Goal: Task Accomplishment & Management: Complete application form

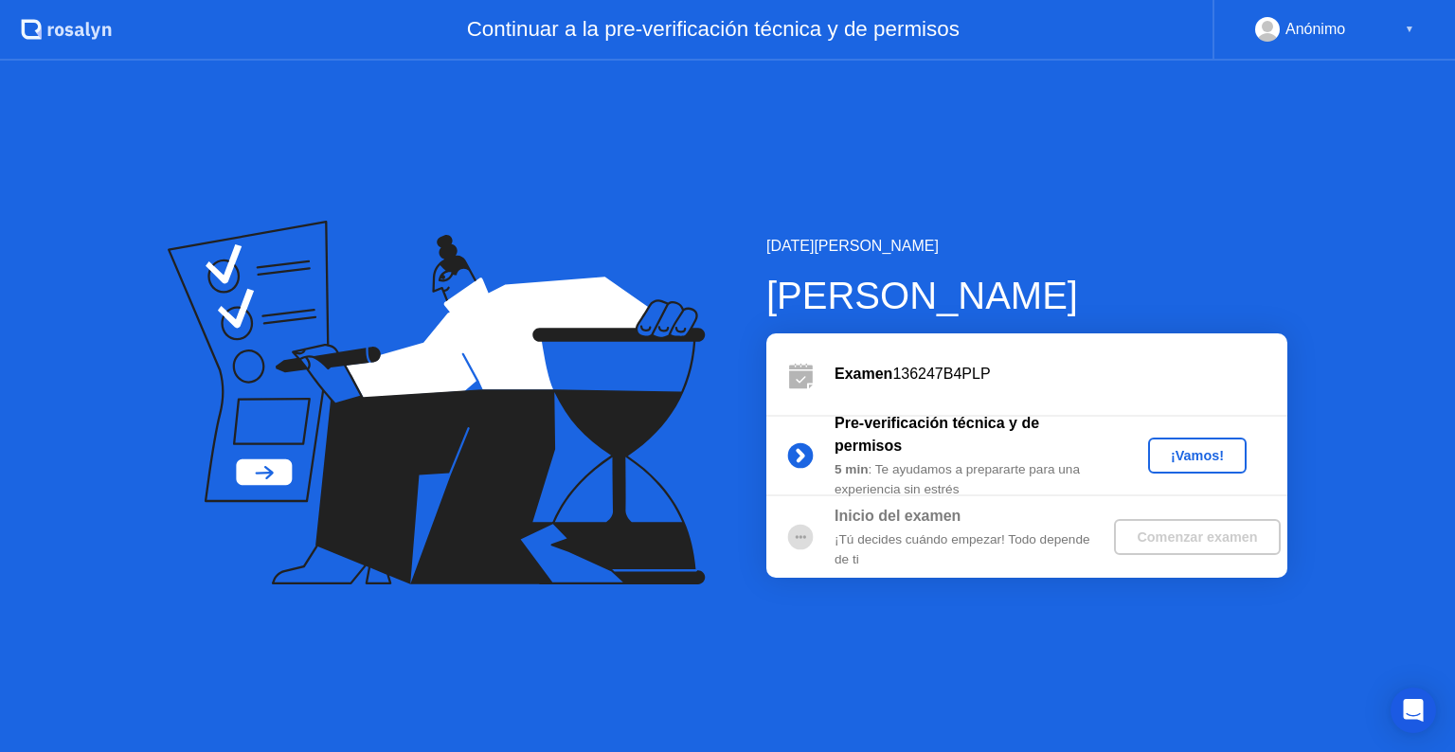
click at [1184, 454] on div "¡Vamos!" at bounding box center [1197, 455] width 83 height 15
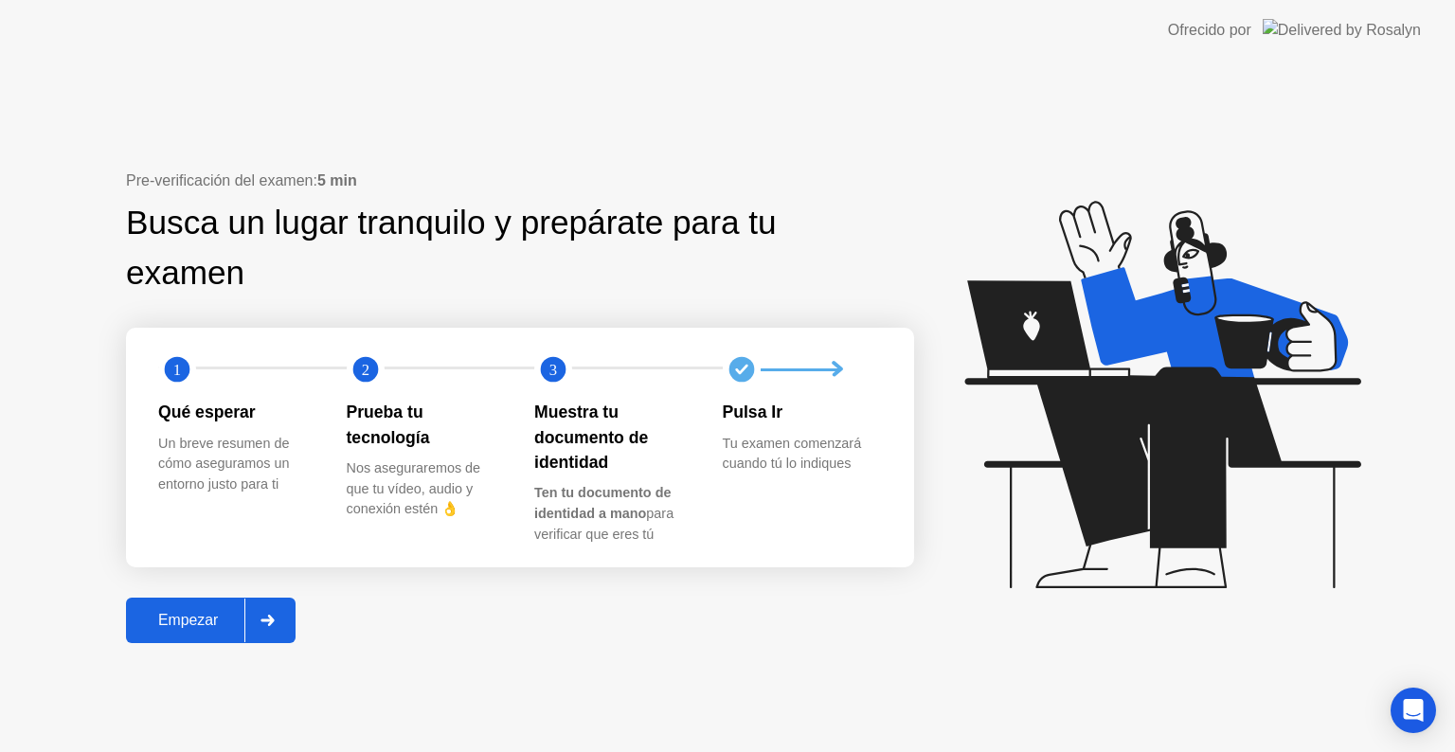
click at [190, 616] on div "Empezar" at bounding box center [188, 620] width 113 height 17
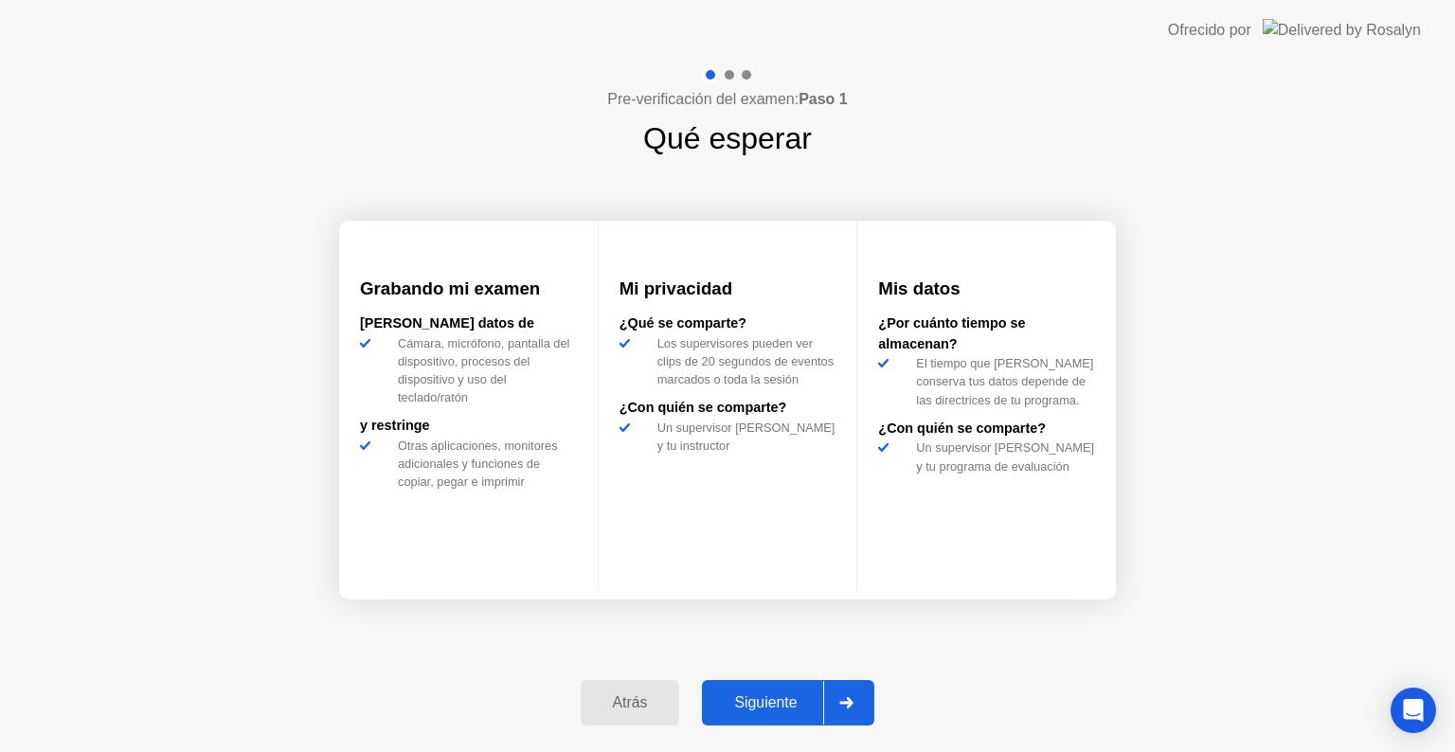
click at [788, 689] on button "Siguiente" at bounding box center [788, 702] width 172 height 45
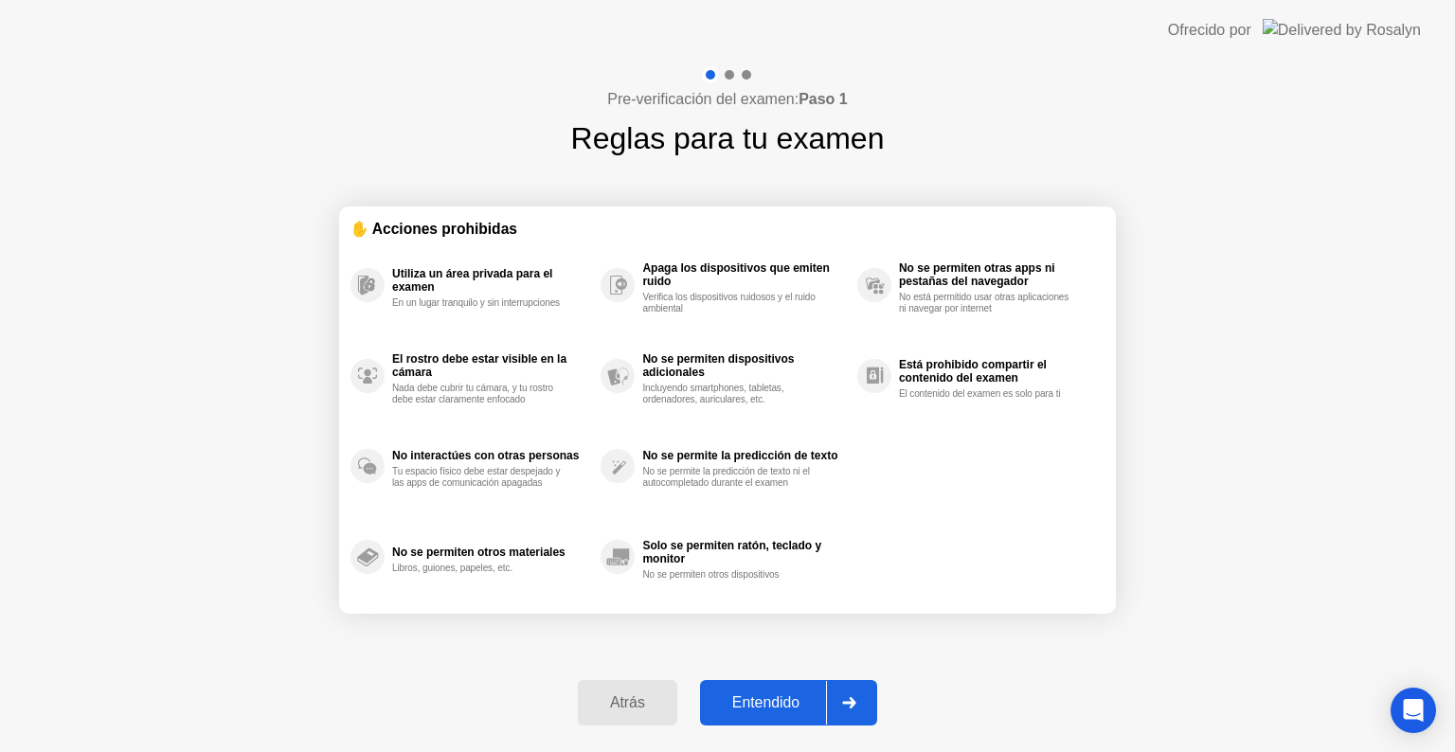
click at [751, 712] on div "Entendido" at bounding box center [766, 703] width 120 height 17
select select "**********"
select select "*******"
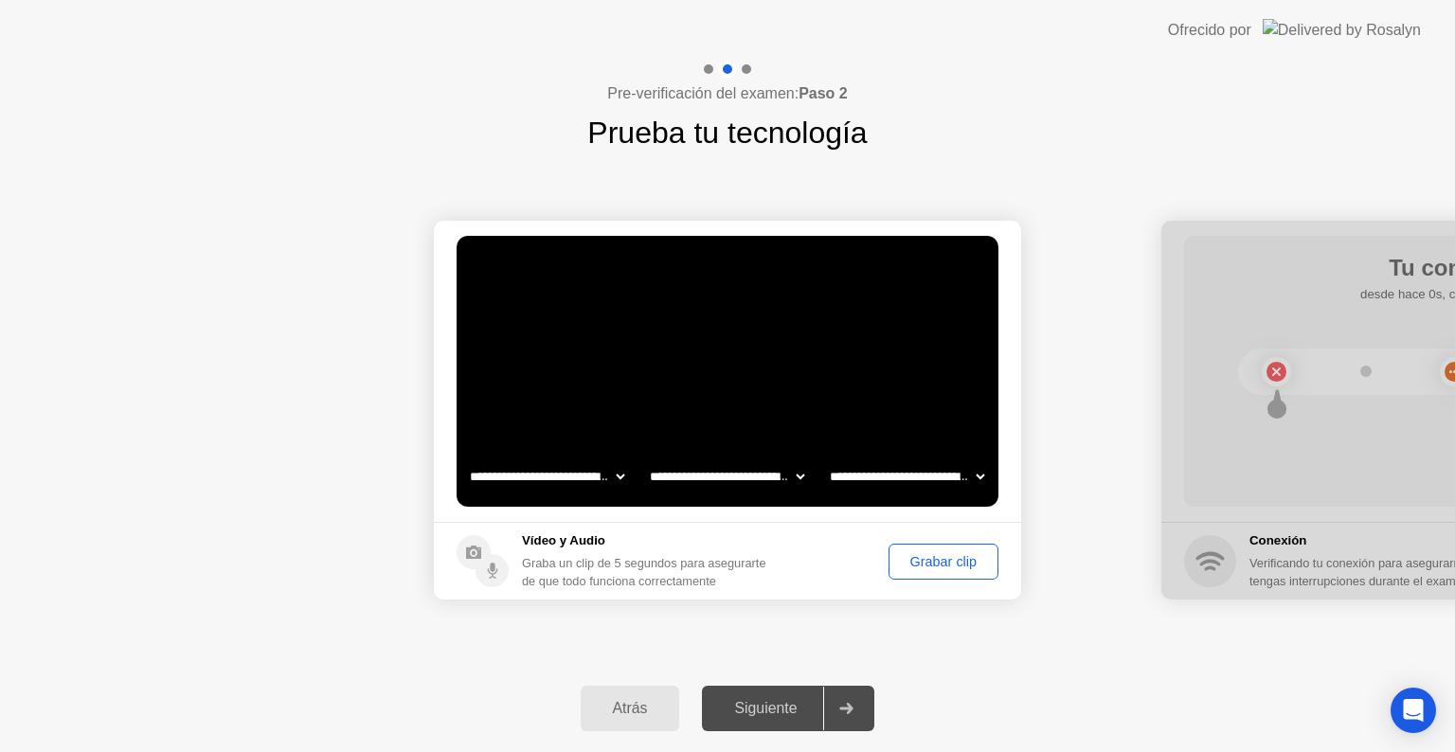
click at [921, 566] on div "Grabar clip" at bounding box center [943, 561] width 97 height 15
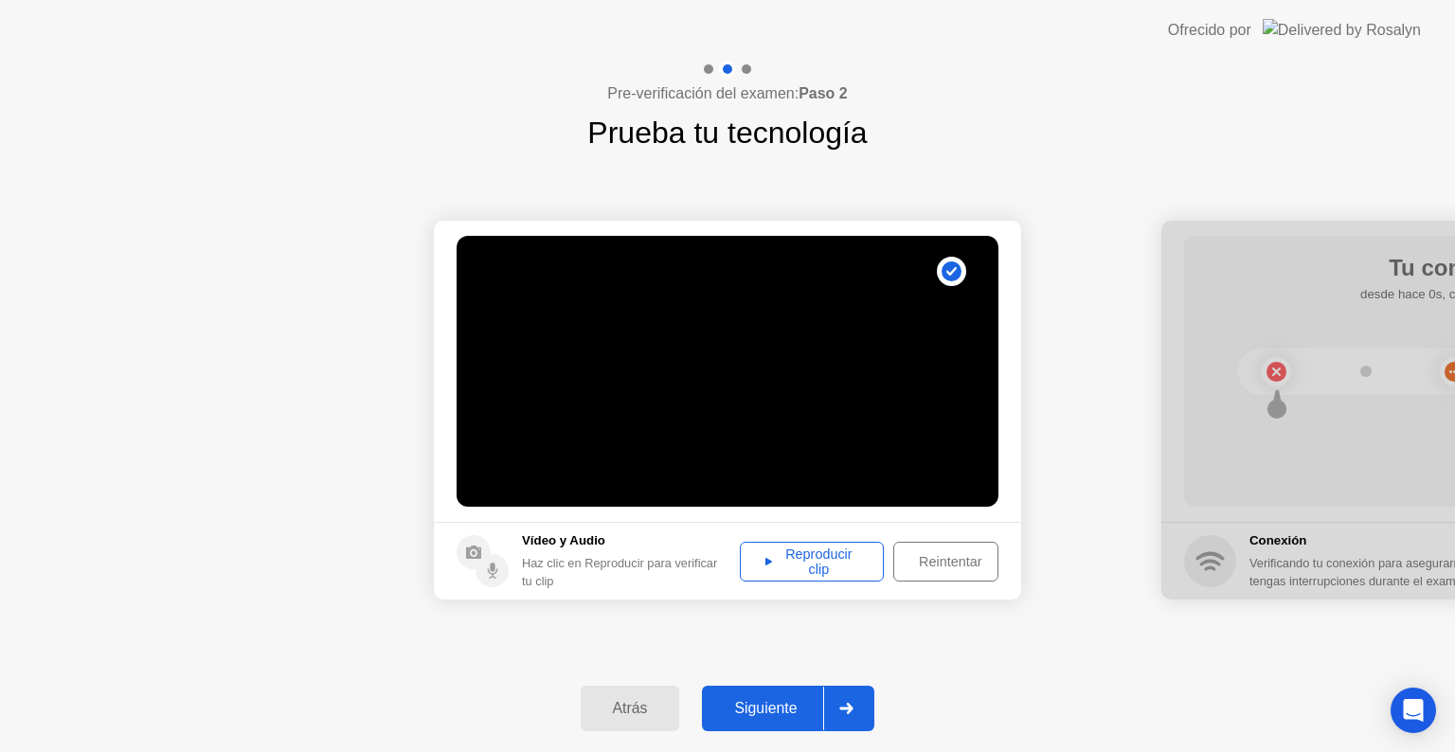
click at [834, 569] on div "Reproducir clip" at bounding box center [812, 562] width 131 height 30
click at [788, 711] on div "Siguiente" at bounding box center [766, 708] width 116 height 17
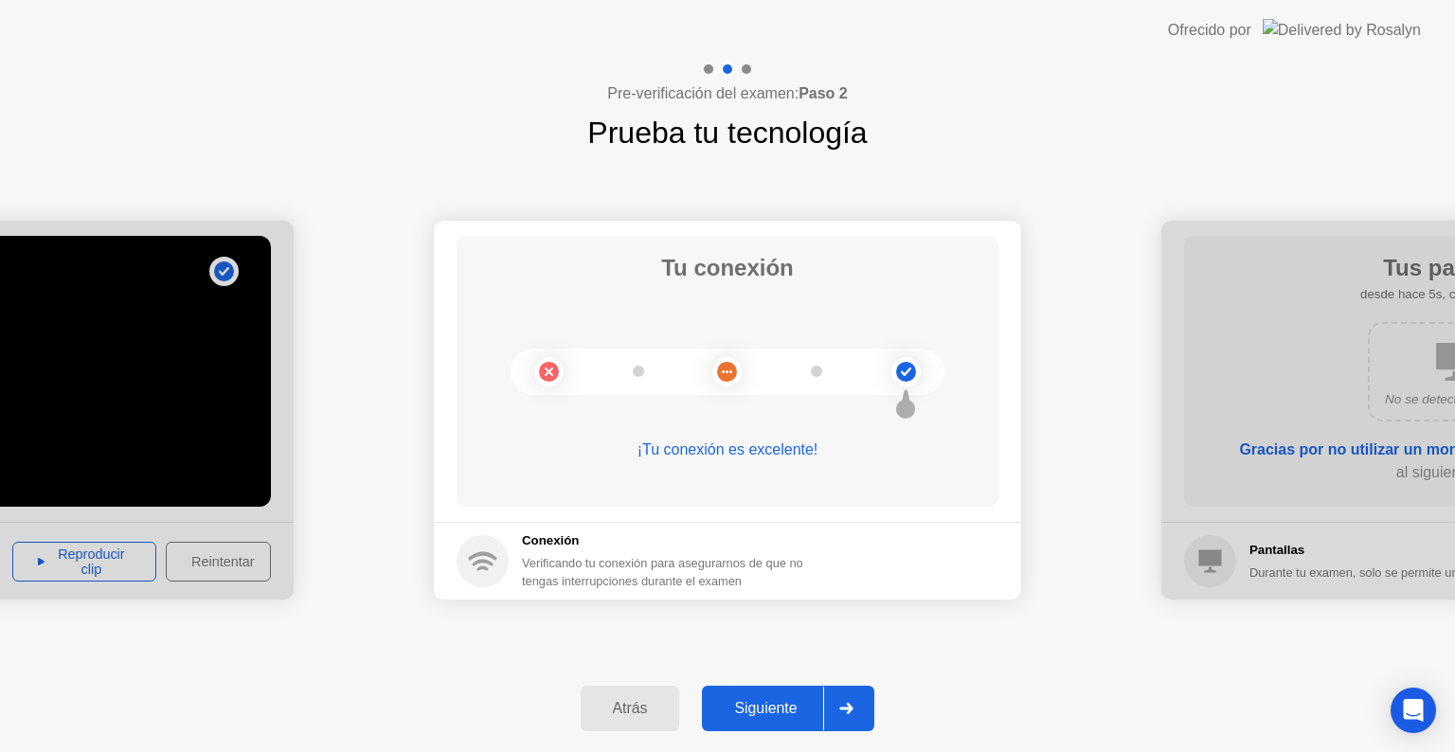
click at [788, 711] on div "Siguiente" at bounding box center [766, 708] width 116 height 17
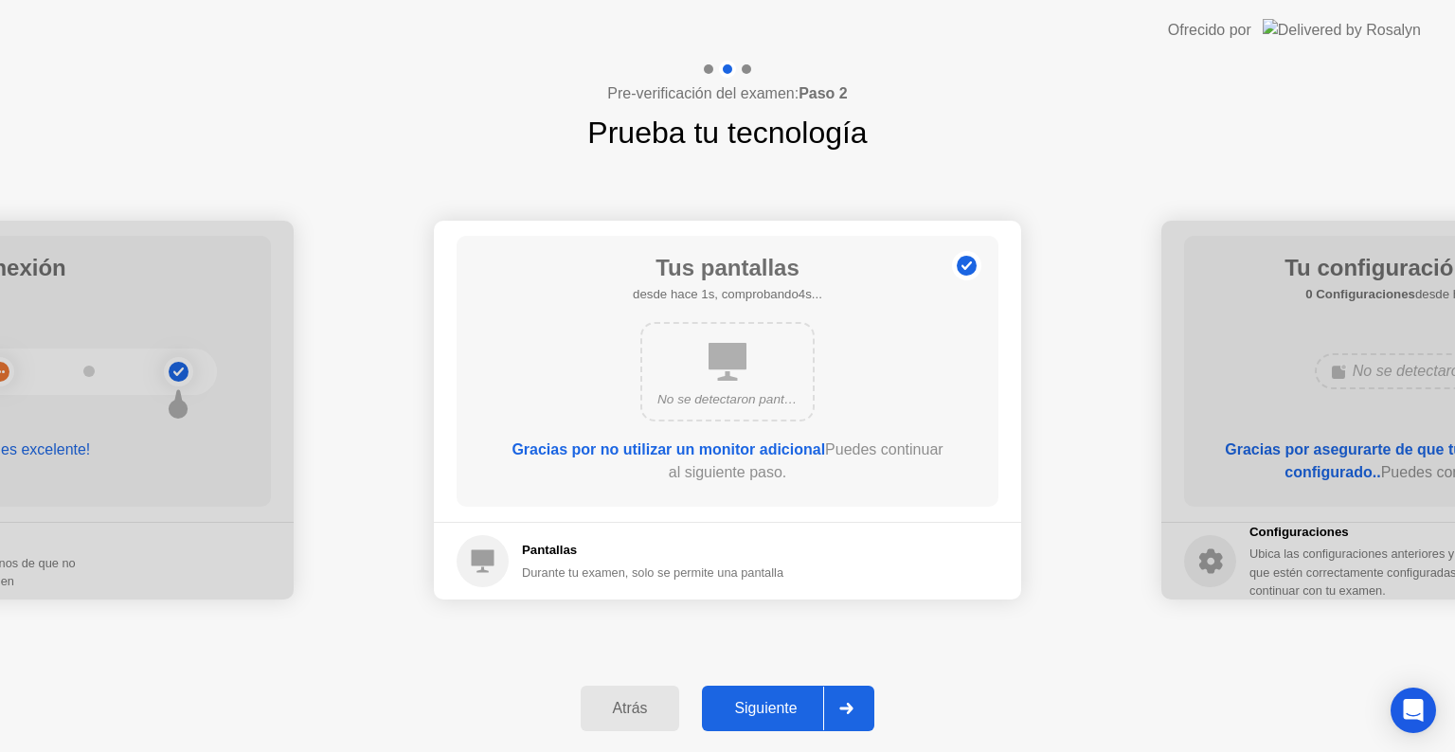
click at [788, 711] on div "Siguiente" at bounding box center [766, 708] width 116 height 17
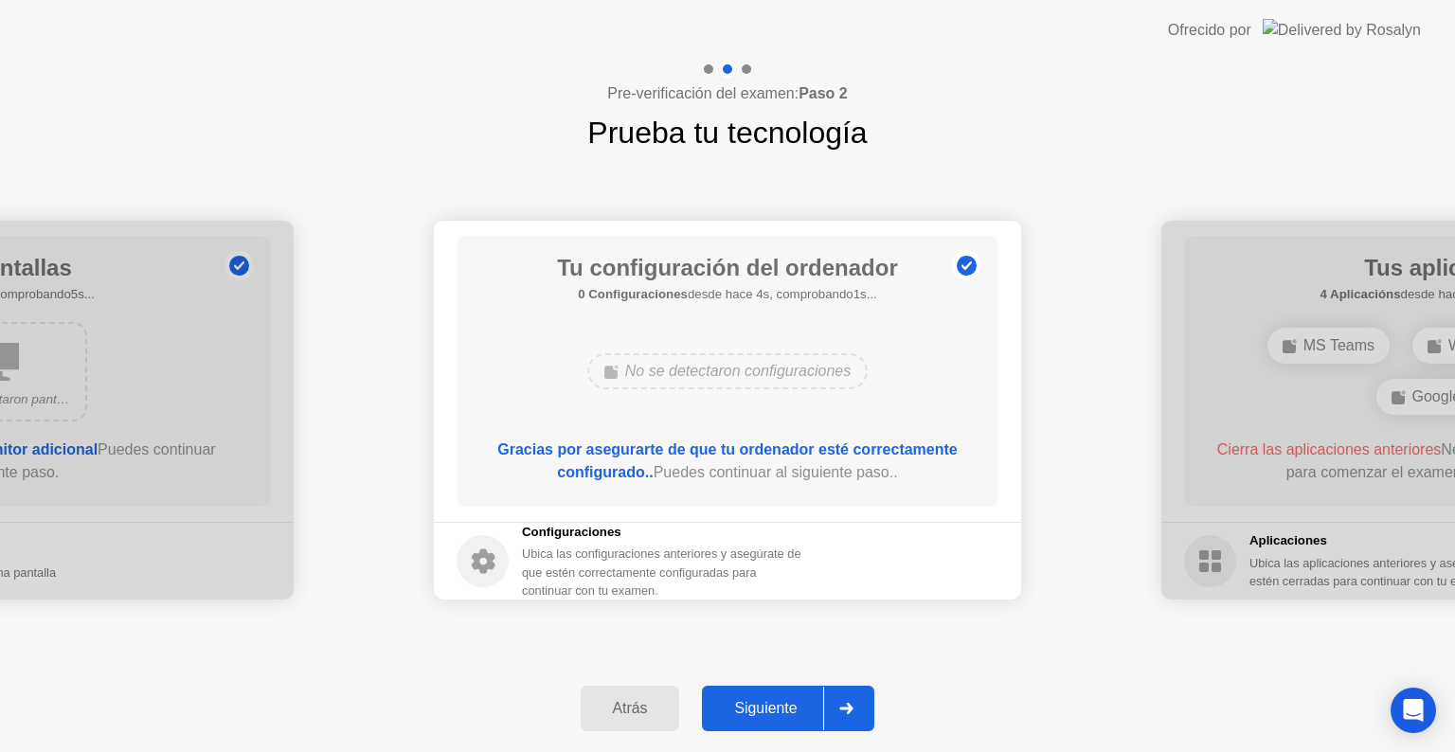
click at [788, 711] on div "Siguiente" at bounding box center [766, 708] width 116 height 17
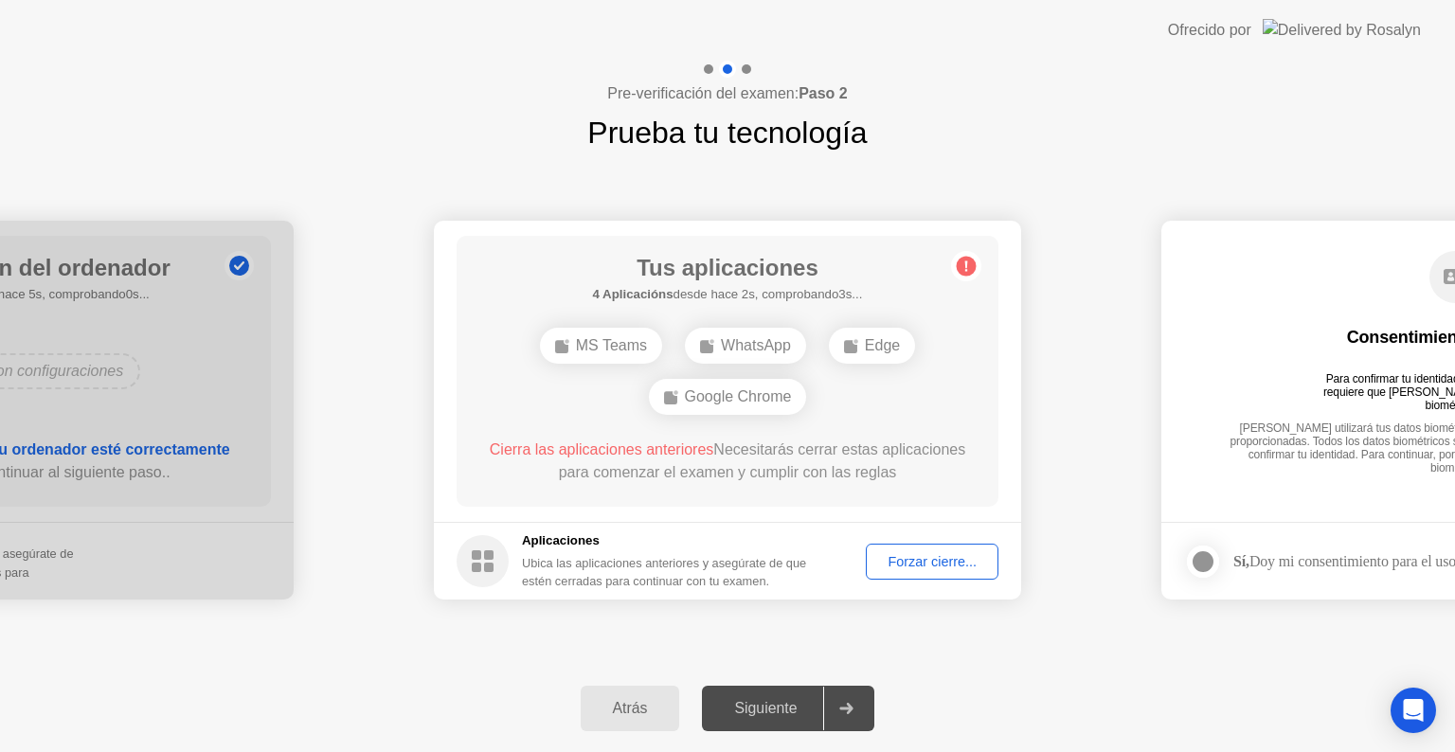
click at [978, 568] on div "Forzar cierre..." at bounding box center [932, 561] width 119 height 15
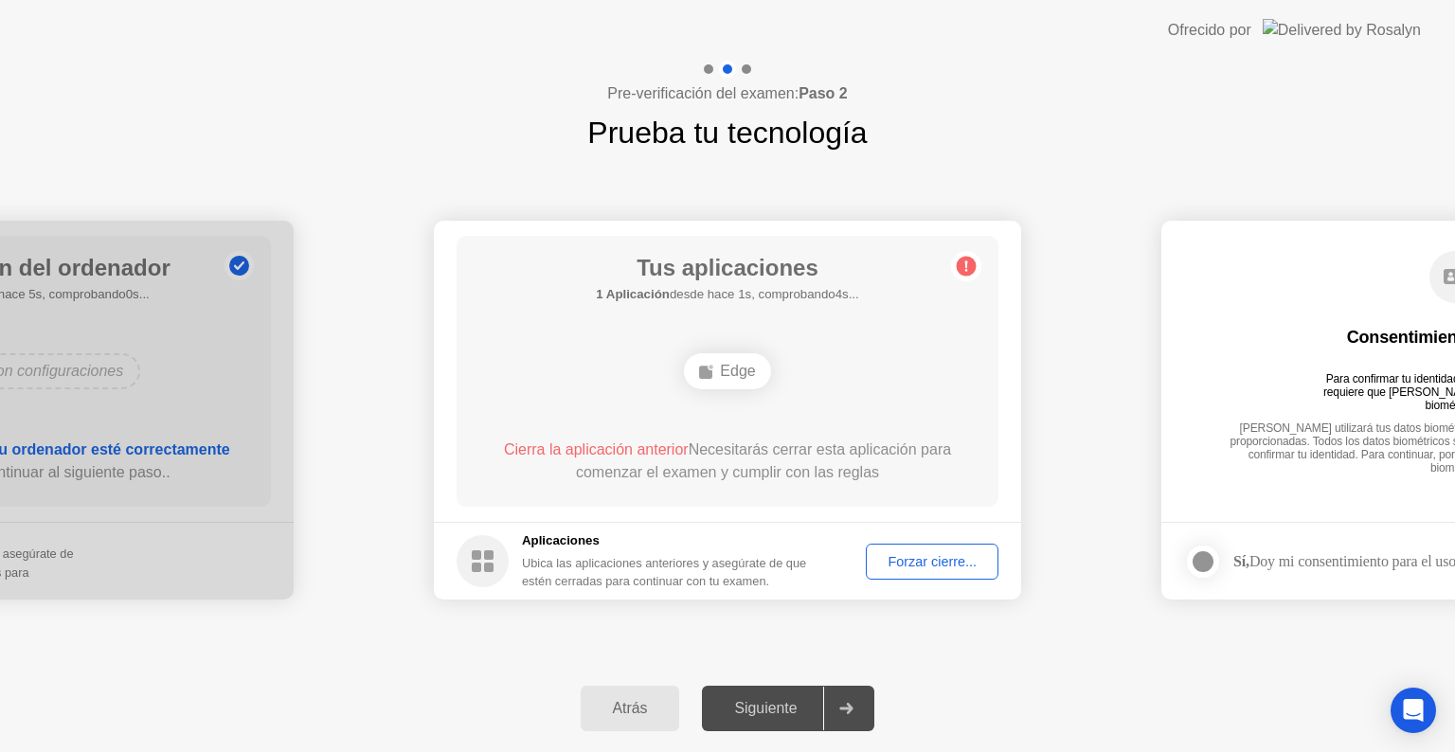
click at [959, 555] on div "Forzar cierre..." at bounding box center [932, 561] width 119 height 15
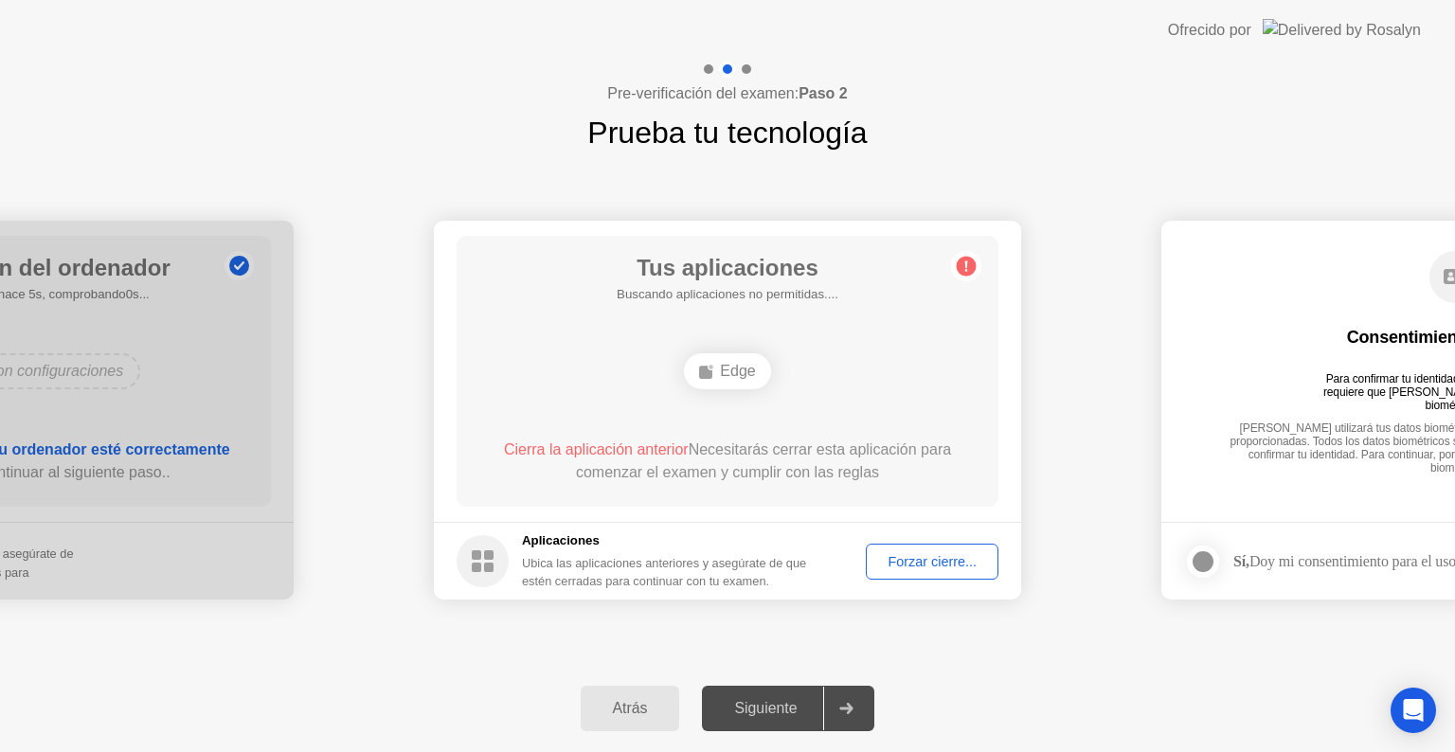
click at [962, 561] on div "Forzar cierre..." at bounding box center [932, 561] width 119 height 15
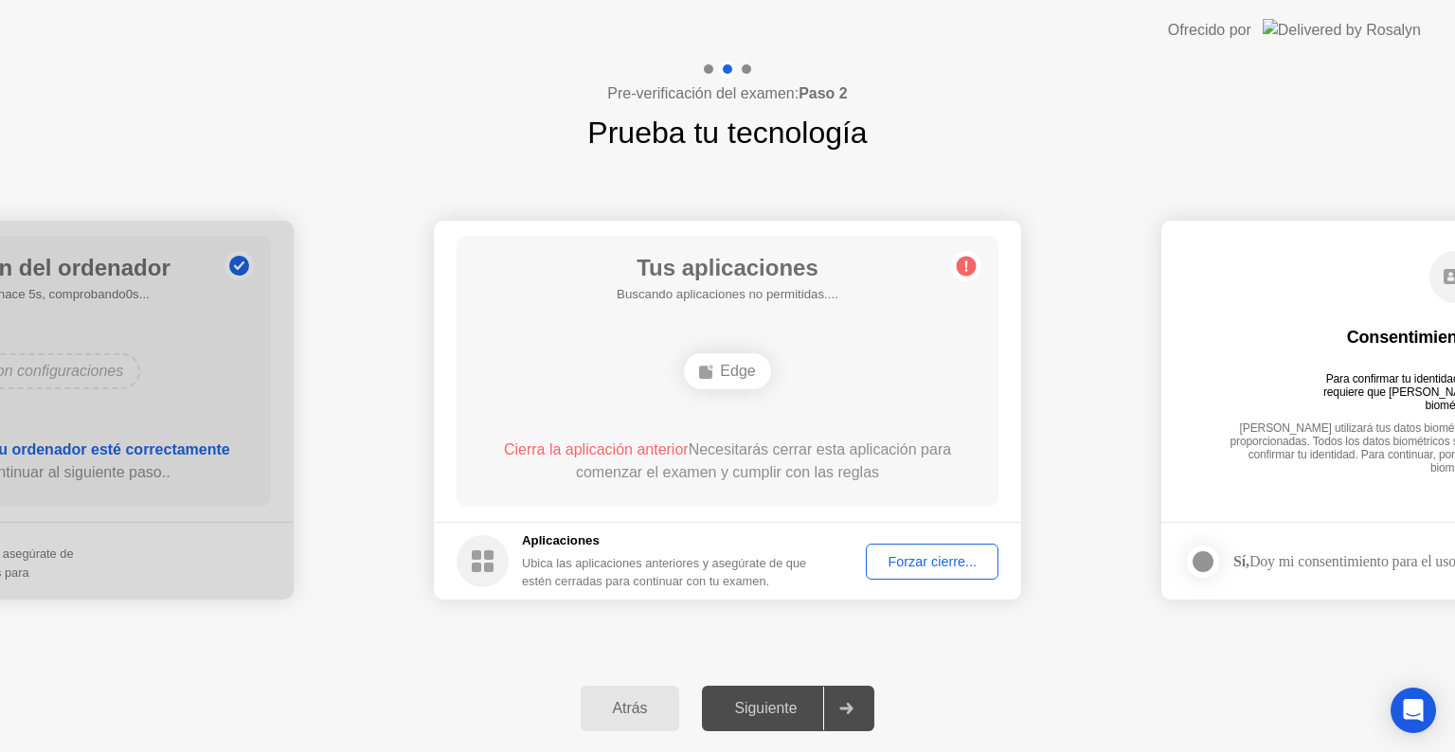
click at [1094, 130] on div "Pre-verificación del examen: Paso 2 Prueba tu tecnología" at bounding box center [727, 108] width 1455 height 95
click at [873, 566] on div "Forzar cierre..." at bounding box center [932, 561] width 119 height 15
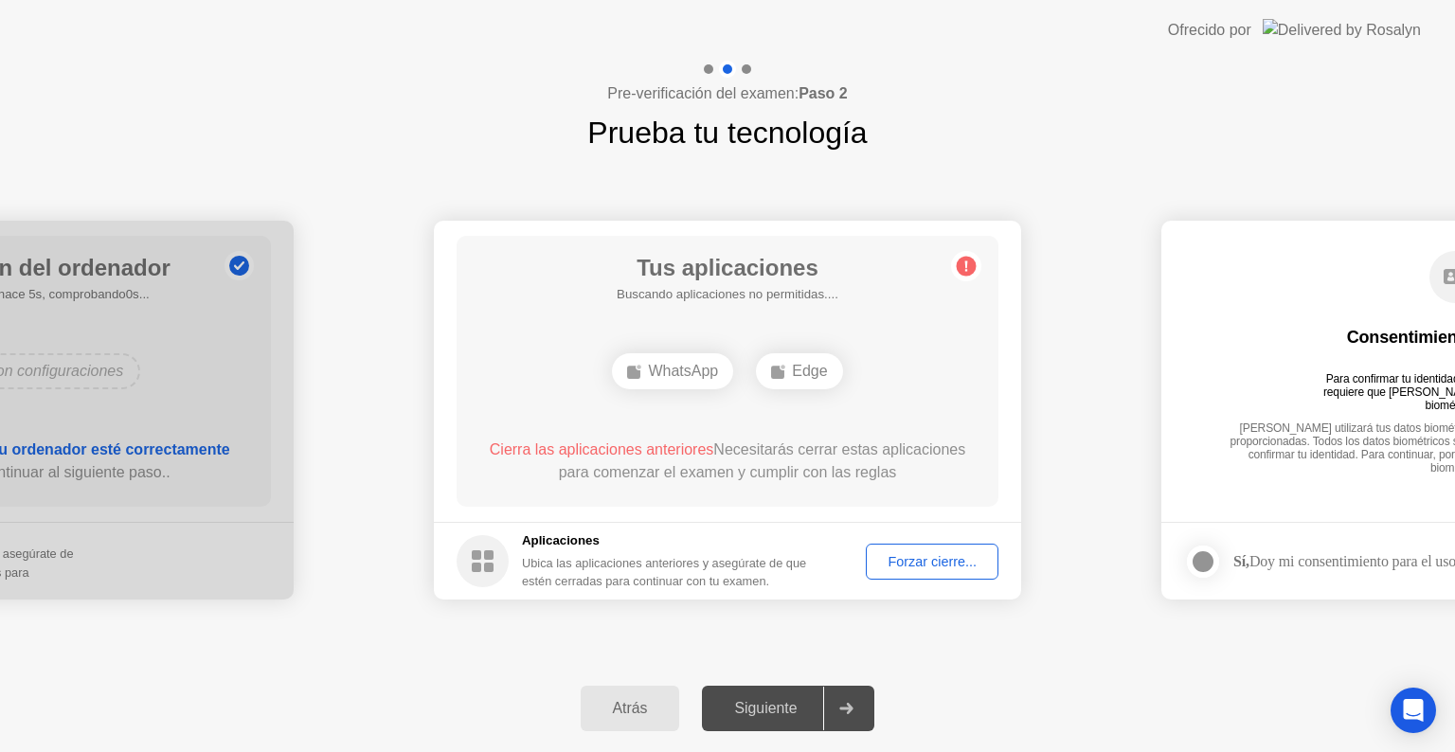
click at [938, 564] on div "Forzar cierre..." at bounding box center [932, 561] width 119 height 15
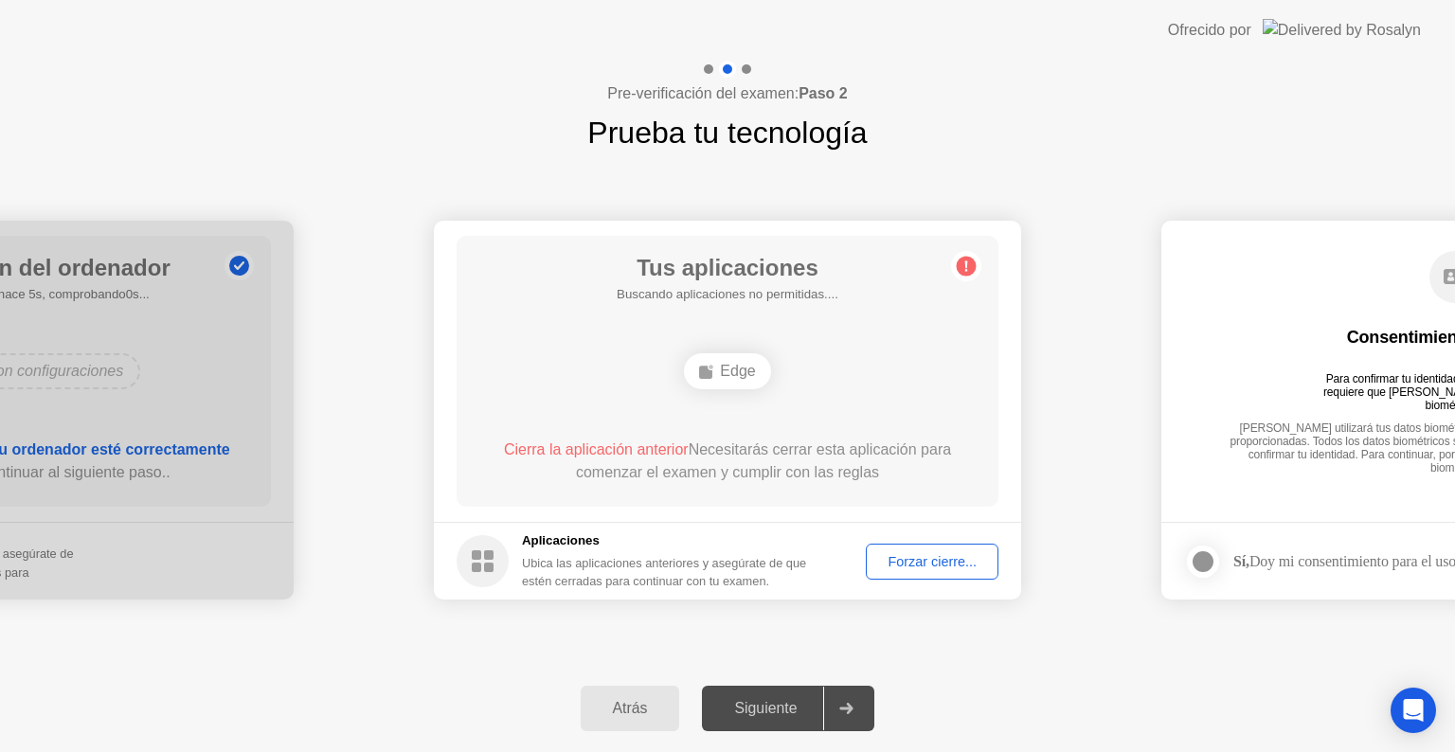
click at [386, 132] on div "Pre-verificación del examen: Paso 2 Prueba tu tecnología" at bounding box center [727, 108] width 1455 height 95
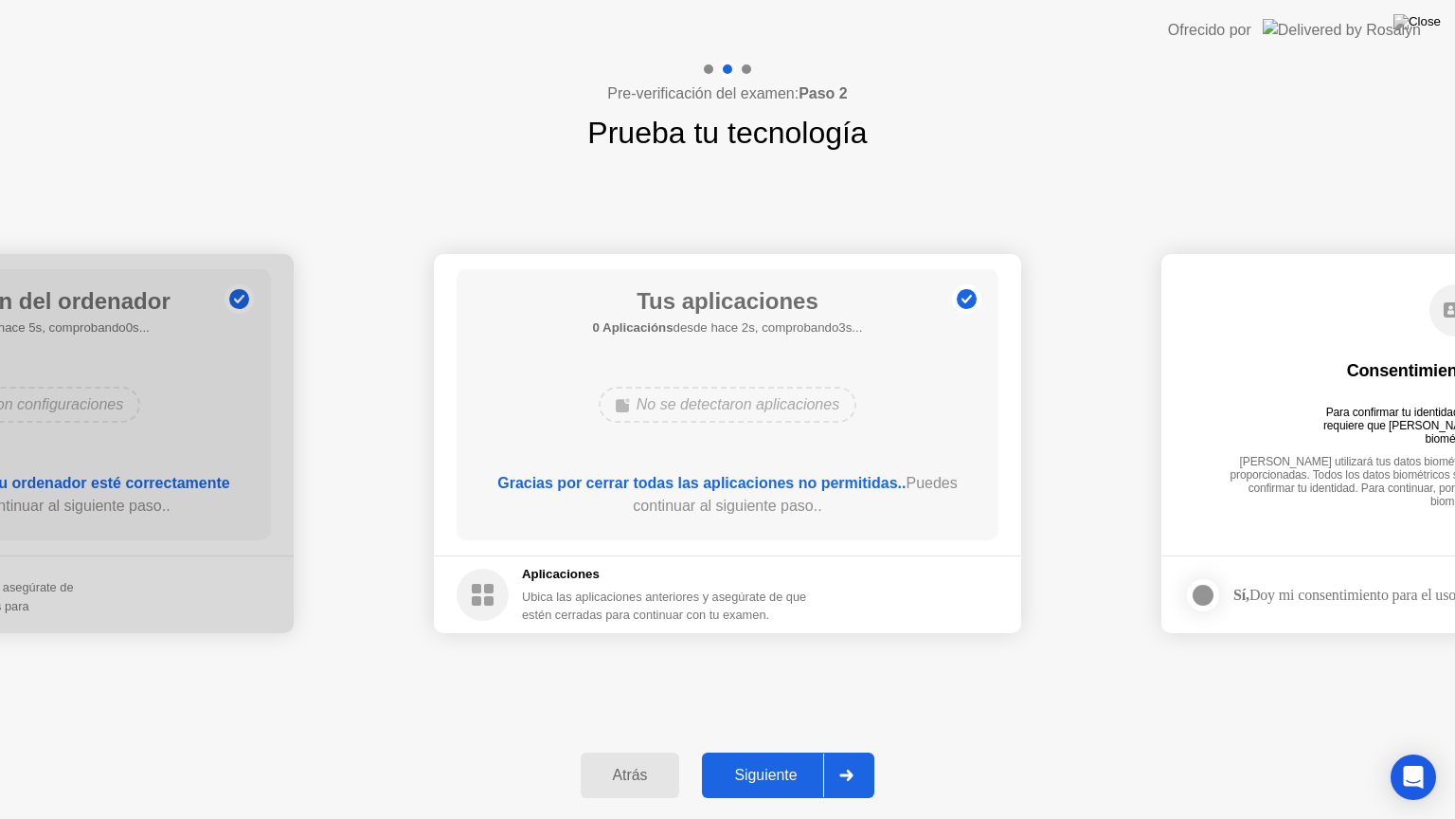
click at [791, 751] on div "Siguiente" at bounding box center [766, 775] width 116 height 17
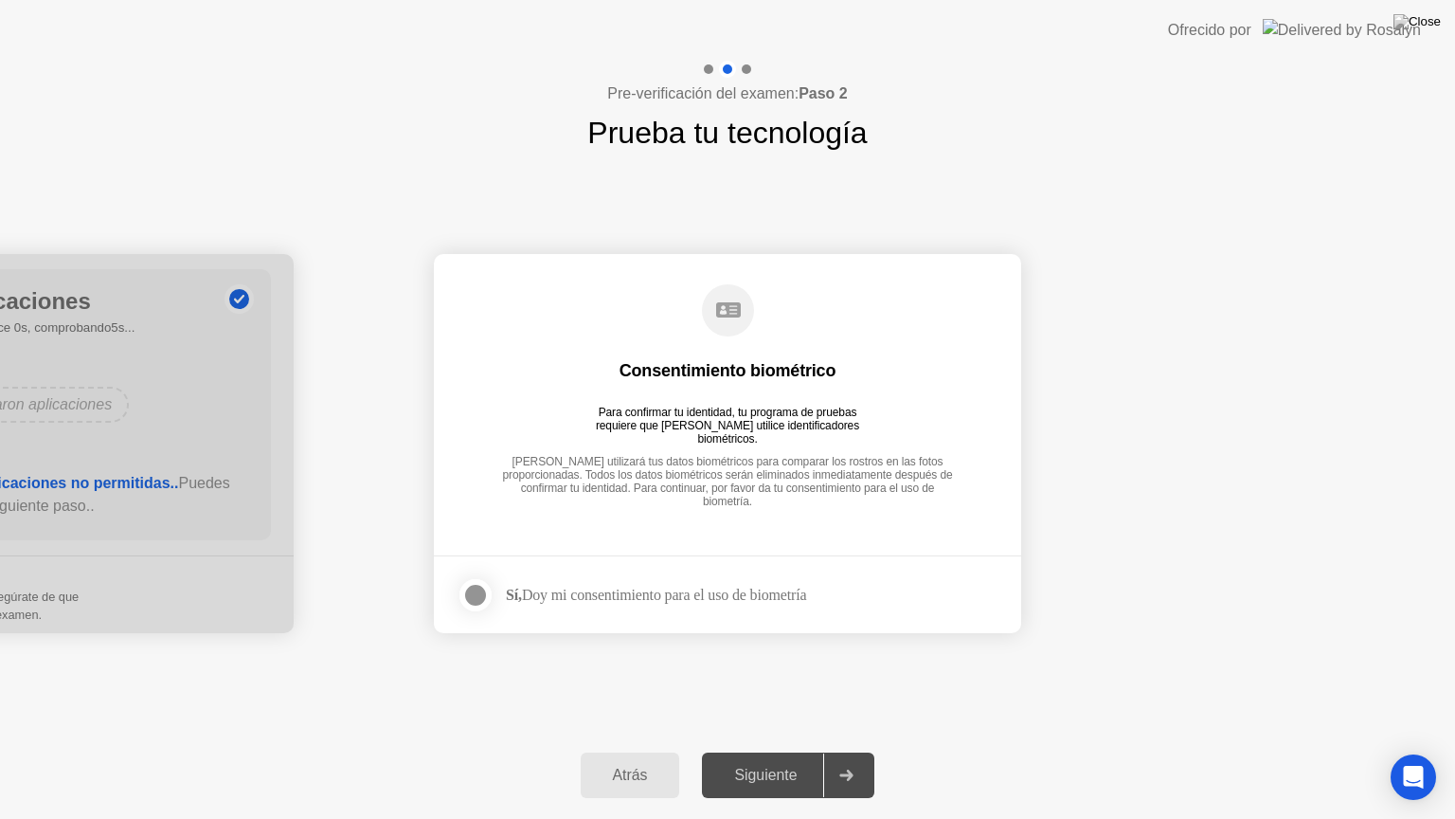
click at [469, 595] on div at bounding box center [475, 595] width 23 height 23
click at [769, 751] on div "Siguiente" at bounding box center [766, 775] width 116 height 17
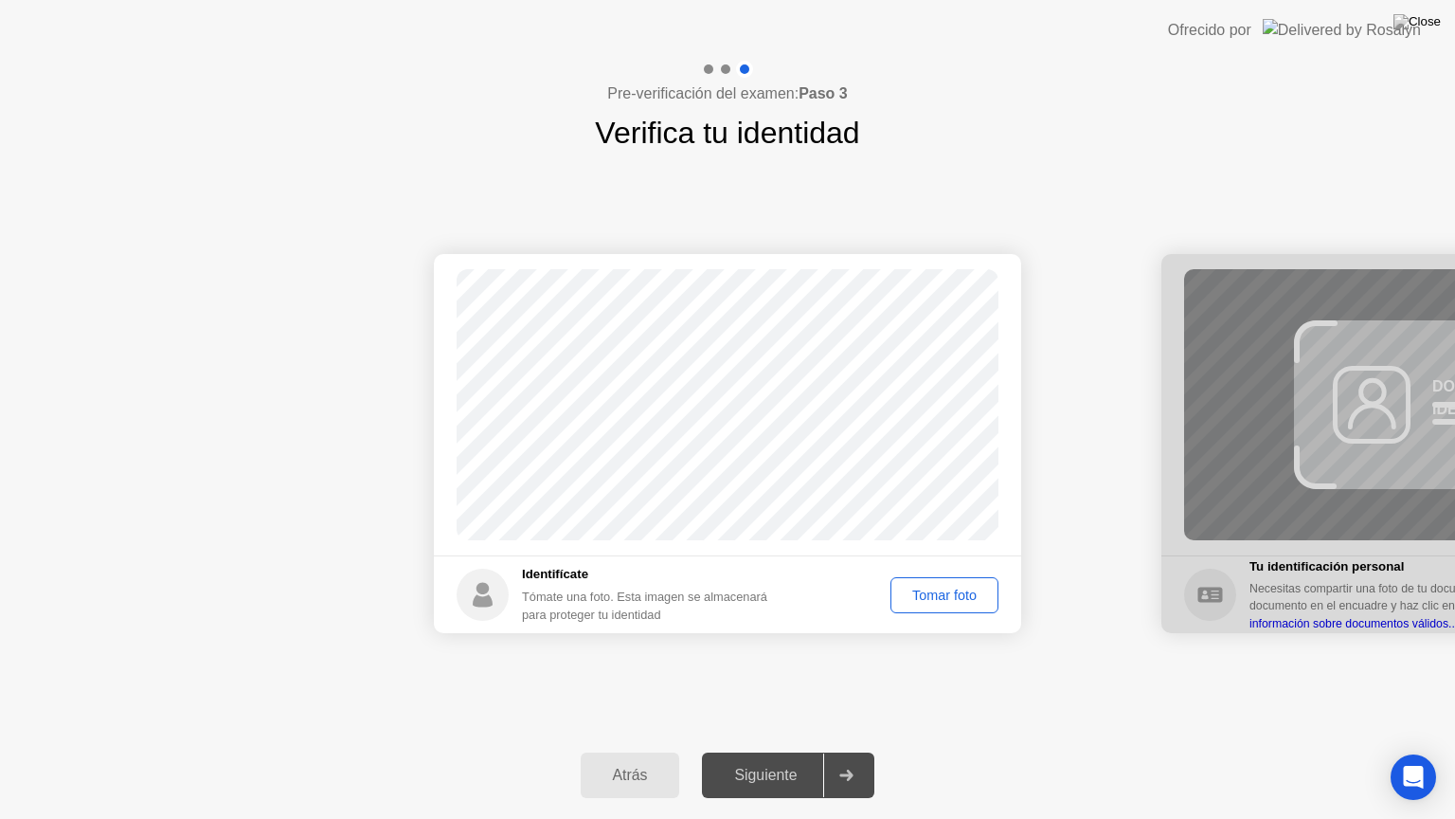
click at [949, 605] on button "Tomar foto" at bounding box center [945, 595] width 108 height 36
click at [766, 751] on button "Siguiente" at bounding box center [788, 774] width 172 height 45
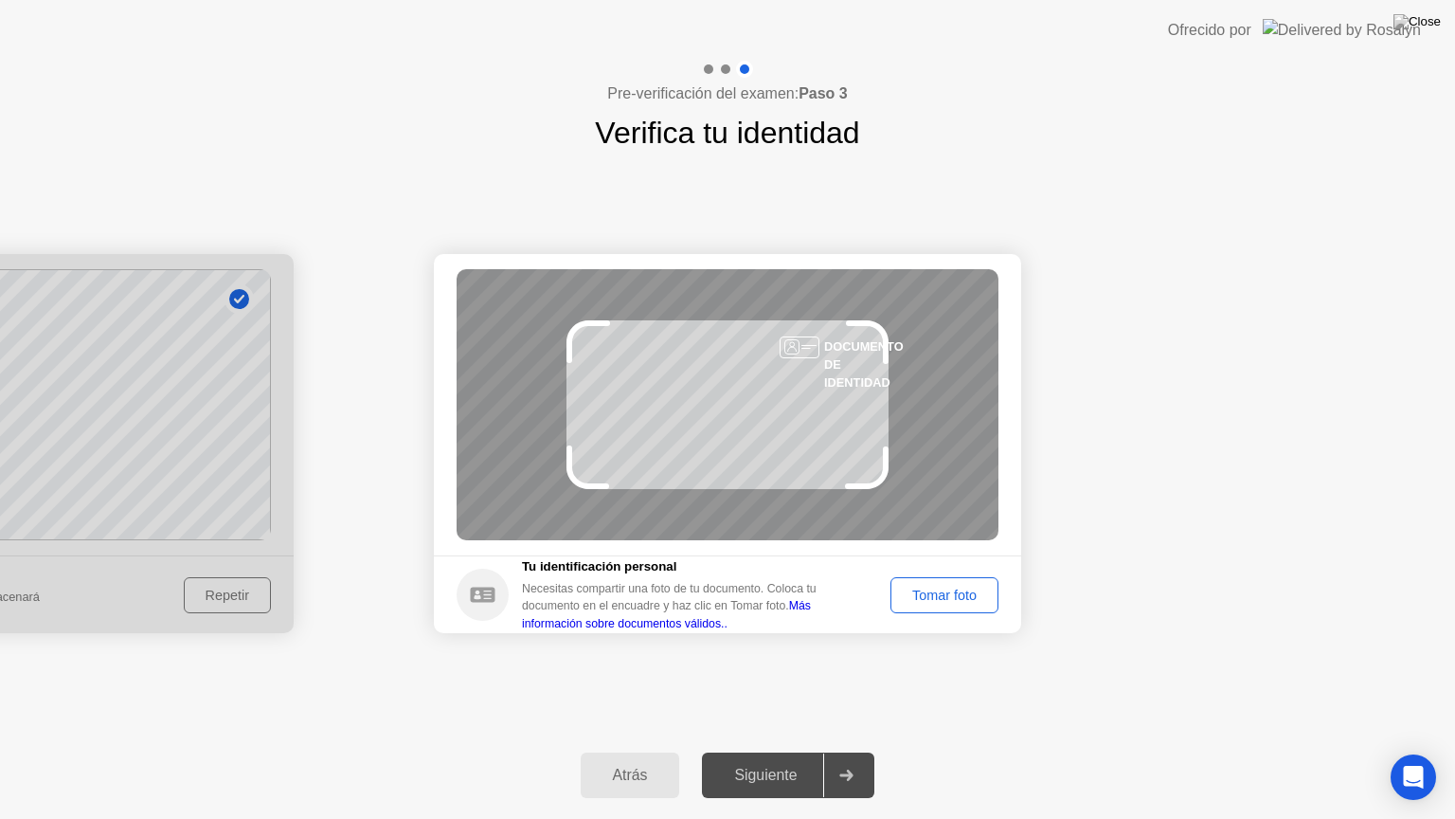
click at [982, 600] on div "Tomar foto" at bounding box center [944, 595] width 95 height 15
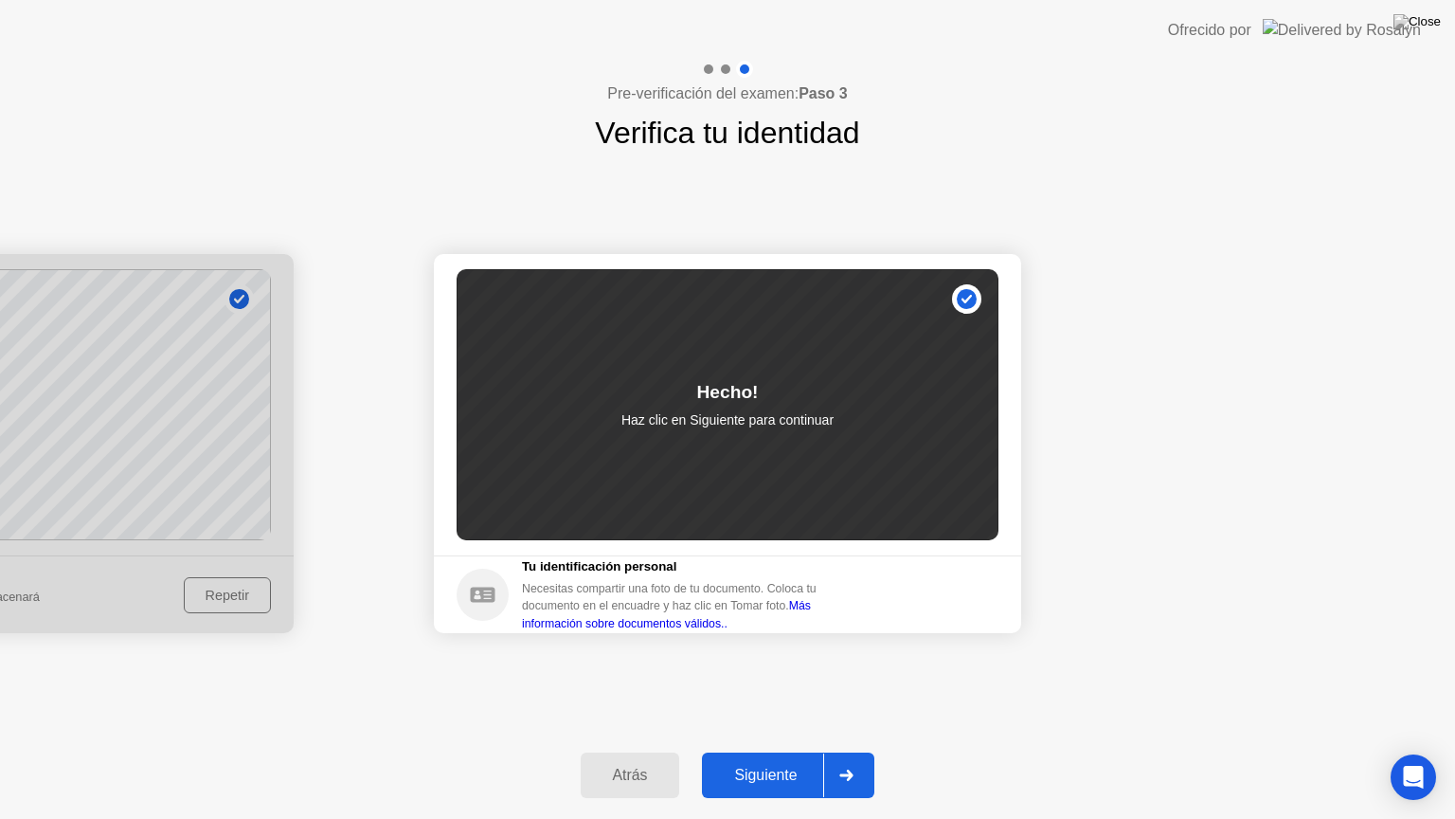
click at [788, 751] on div "Siguiente" at bounding box center [766, 775] width 116 height 17
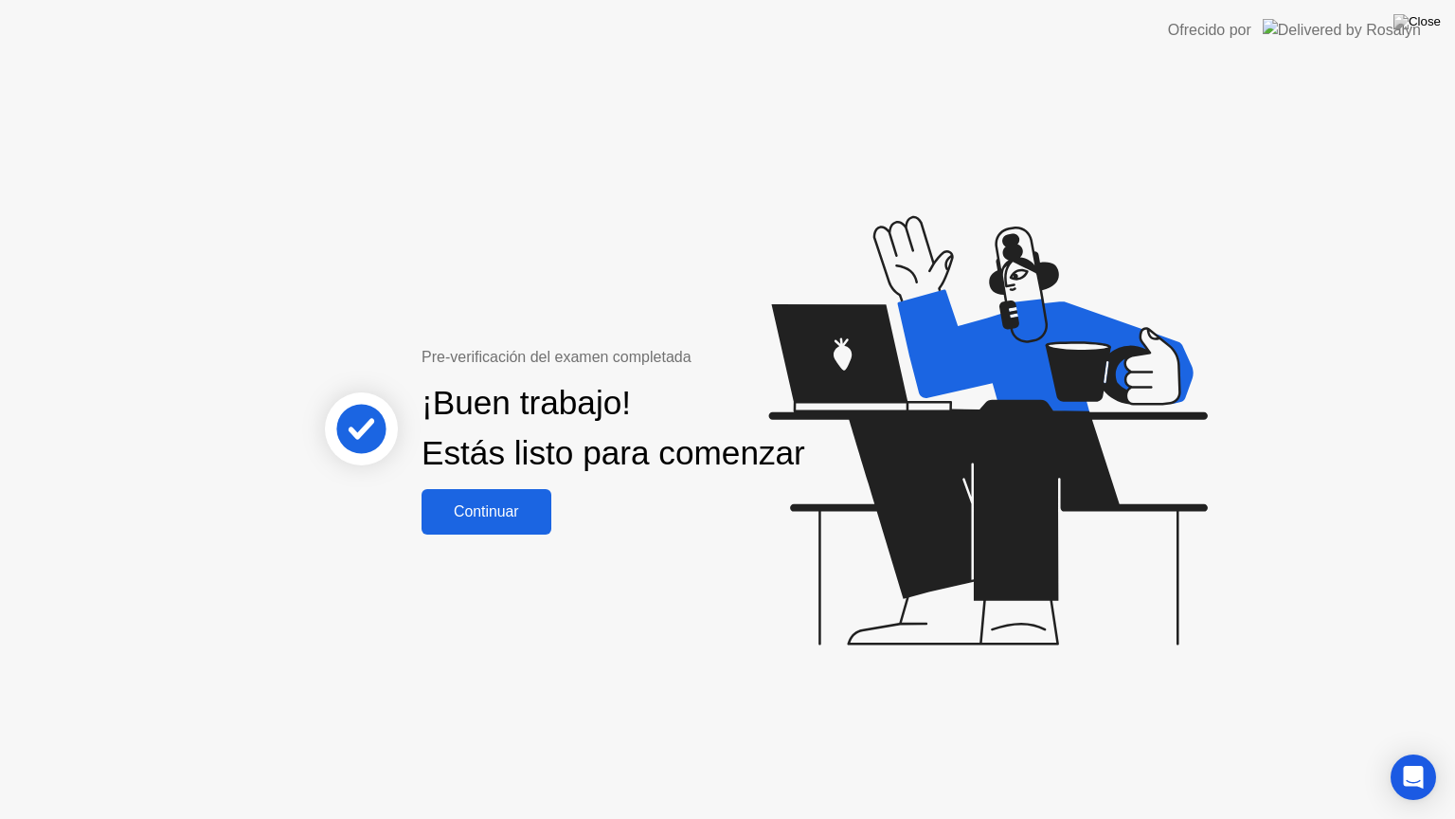
click at [504, 520] on div "Continuar" at bounding box center [486, 511] width 118 height 17
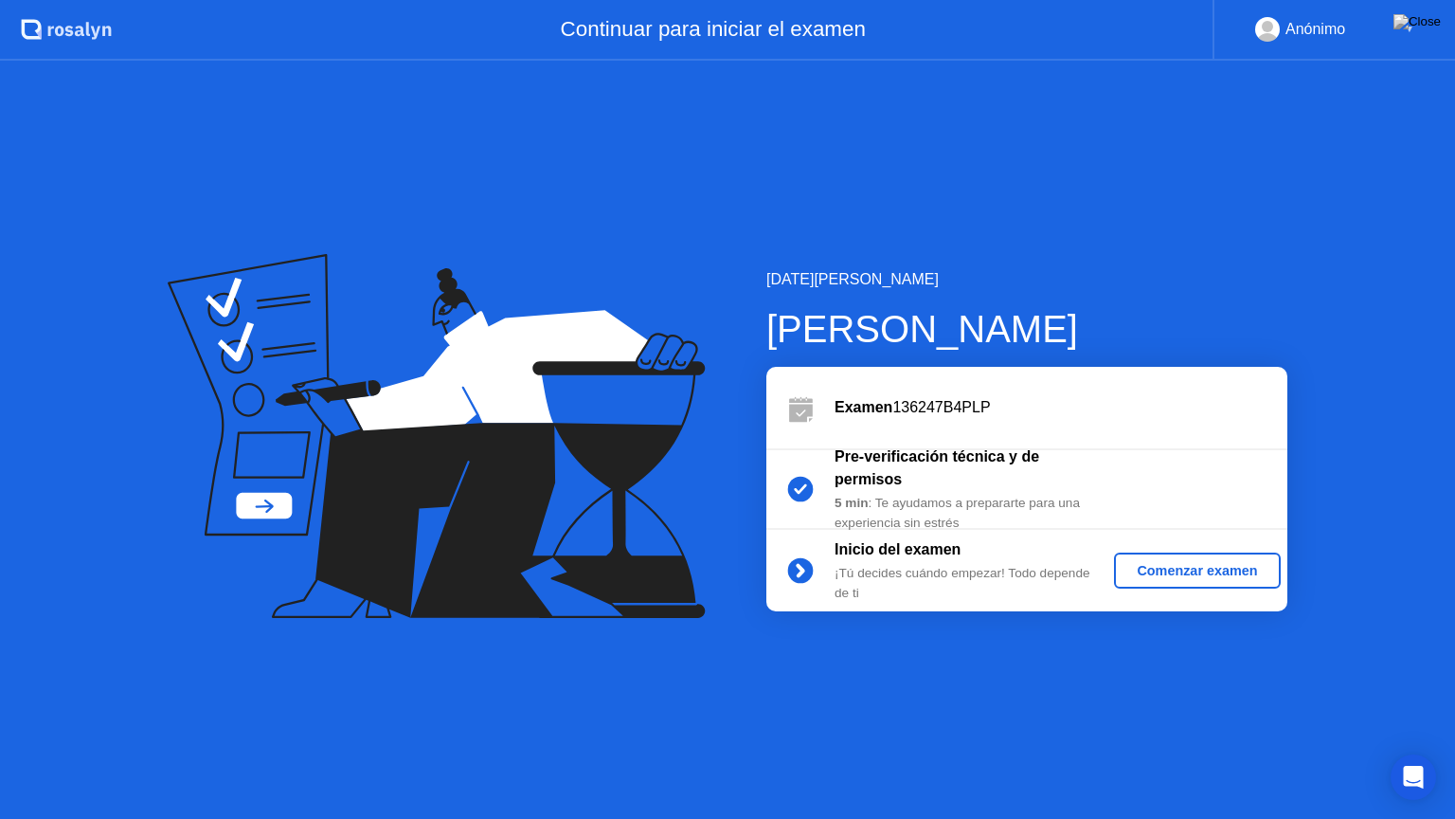
click at [1189, 569] on div "Comenzar examen" at bounding box center [1197, 570] width 151 height 15
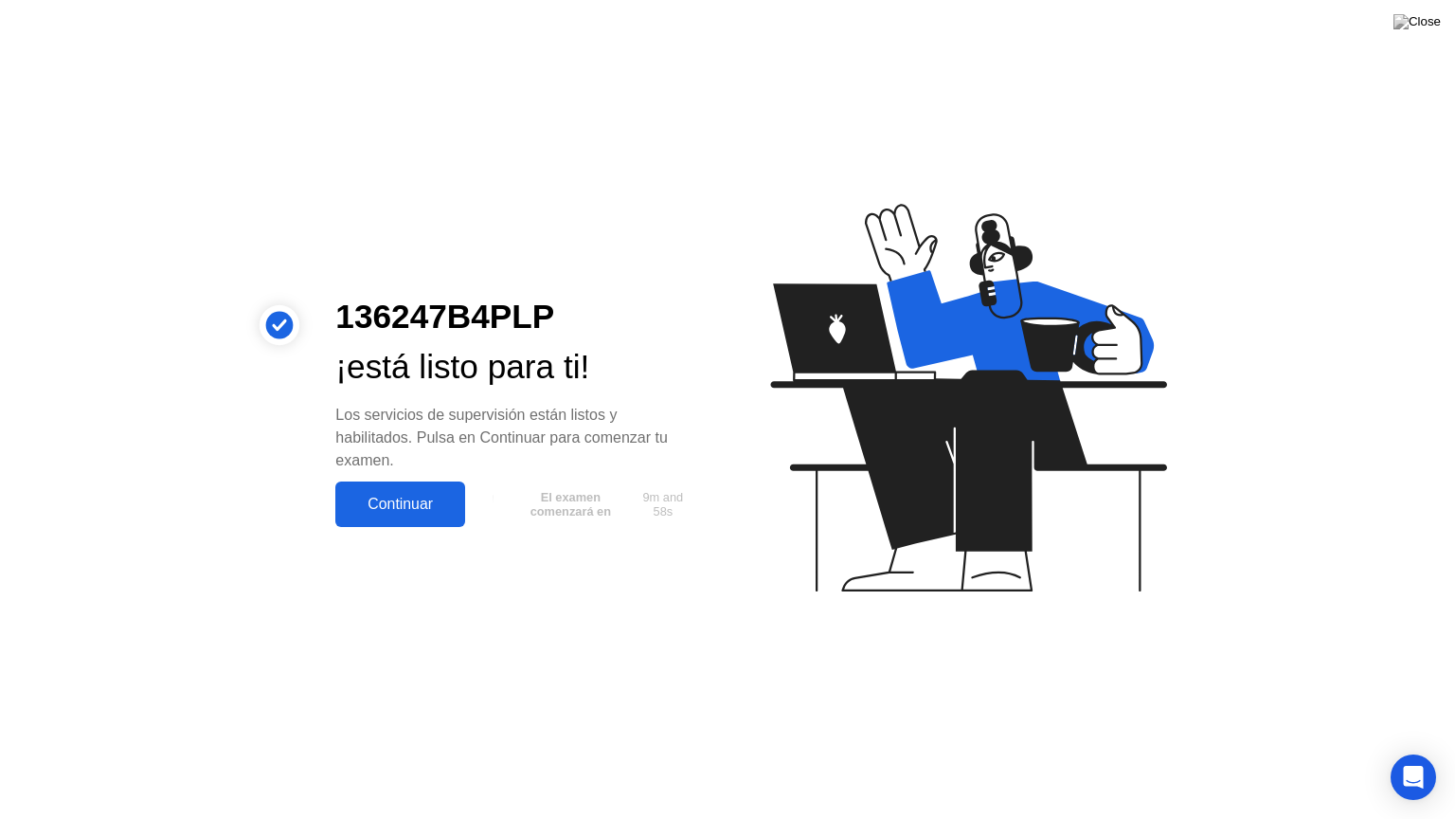
click at [411, 501] on div "Continuar" at bounding box center [400, 504] width 118 height 17
